Goal: Navigation & Orientation: Find specific page/section

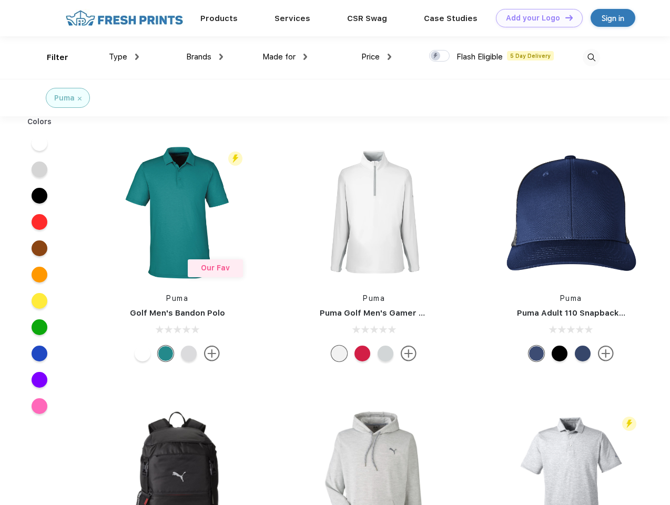
scroll to position [1, 0]
click at [536, 18] on link "Add your Logo Design Tool" at bounding box center [539, 18] width 87 height 18
click at [0, 0] on div "Design Tool" at bounding box center [0, 0] width 0 height 0
click at [565, 17] on link "Add your Logo Design Tool" at bounding box center [539, 18] width 87 height 18
click at [51, 57] on div "Filter" at bounding box center [58, 58] width 22 height 12
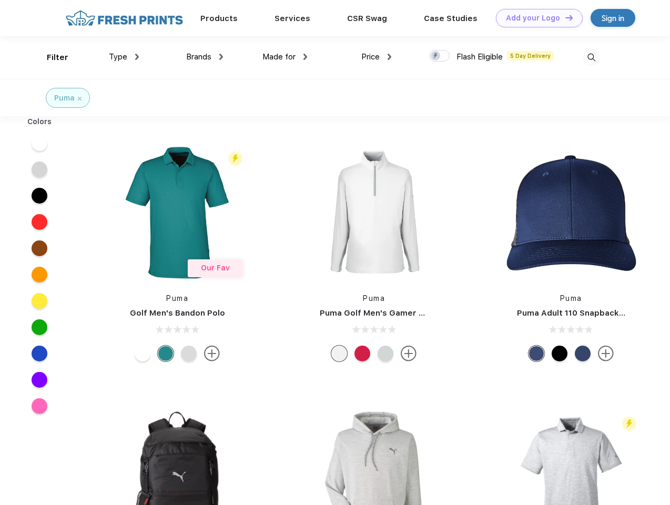
click at [124, 57] on span "Type" at bounding box center [118, 56] width 18 height 9
click at [205, 57] on span "Brands" at bounding box center [198, 56] width 25 height 9
click at [285, 57] on span "Made for" at bounding box center [279, 56] width 33 height 9
click at [377, 57] on span "Price" at bounding box center [370, 56] width 18 height 9
click at [440, 56] on div at bounding box center [439, 56] width 21 height 12
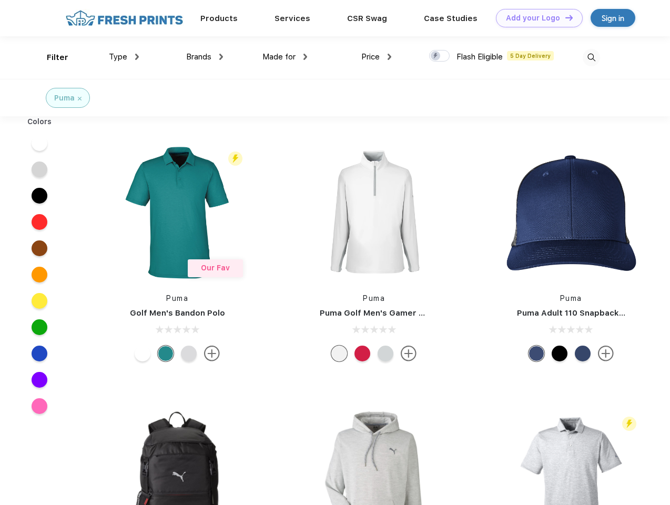
click at [436, 56] on input "checkbox" at bounding box center [432, 52] width 7 height 7
click at [591, 57] on img at bounding box center [591, 57] width 17 height 17
